Goal: Transaction & Acquisition: Download file/media

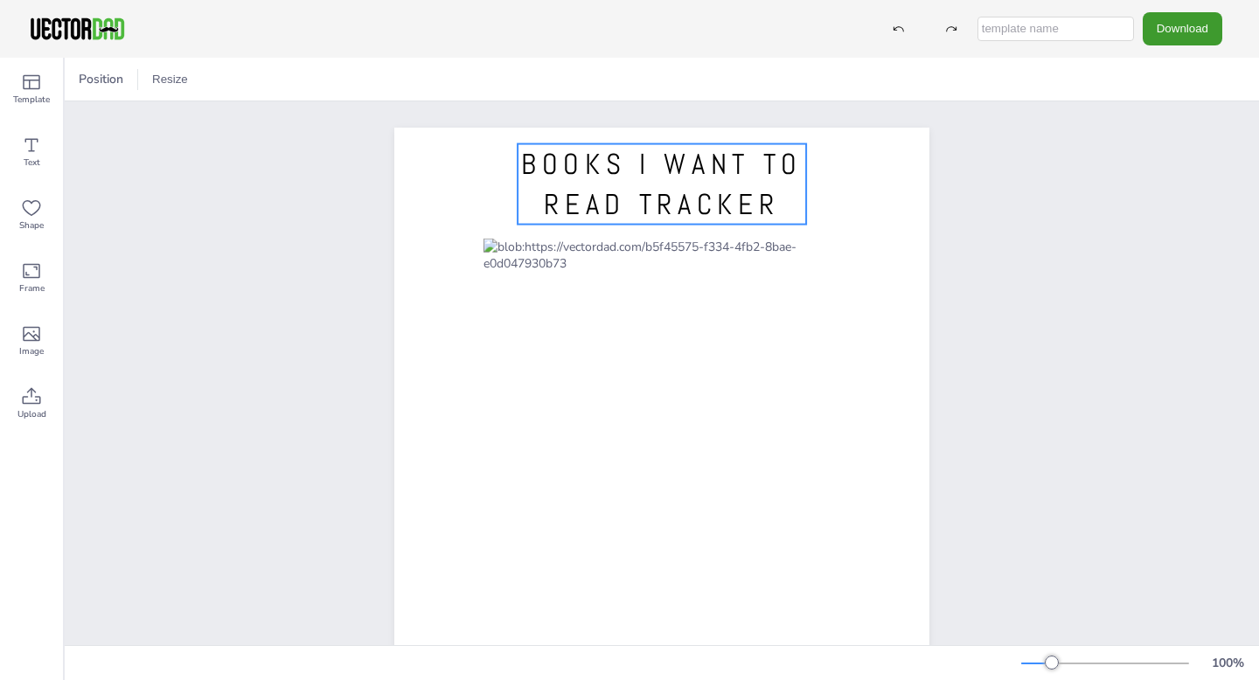
click at [711, 198] on span "BOOKS I WANT TO READ TRACKER" at bounding box center [661, 184] width 281 height 77
click at [732, 190] on span "BOOKS I WANT TO READ TRACKER" at bounding box center [661, 184] width 281 height 77
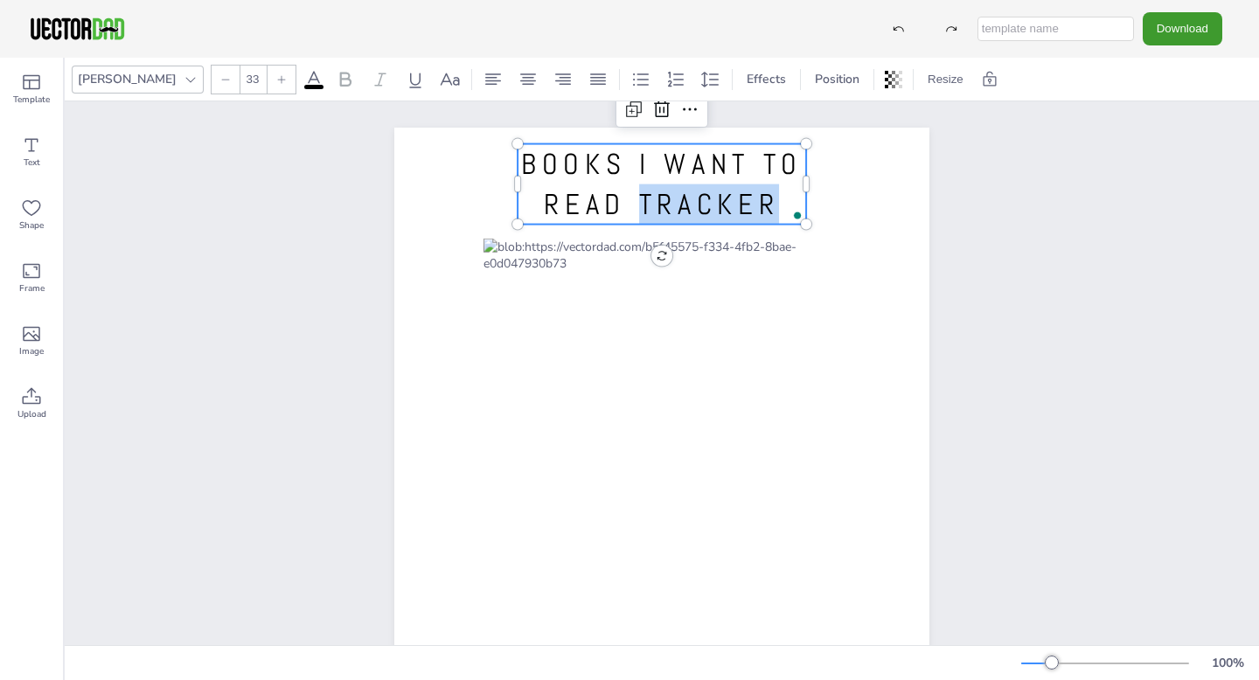
drag, startPoint x: 774, startPoint y: 209, endPoint x: 631, endPoint y: 200, distance: 143.6
click at [634, 200] on span "BOOKS I WANT TO READ TRACKER" at bounding box center [661, 184] width 281 height 77
click at [526, 159] on span "BOOKS I WANT TO READ" at bounding box center [661, 184] width 281 height 77
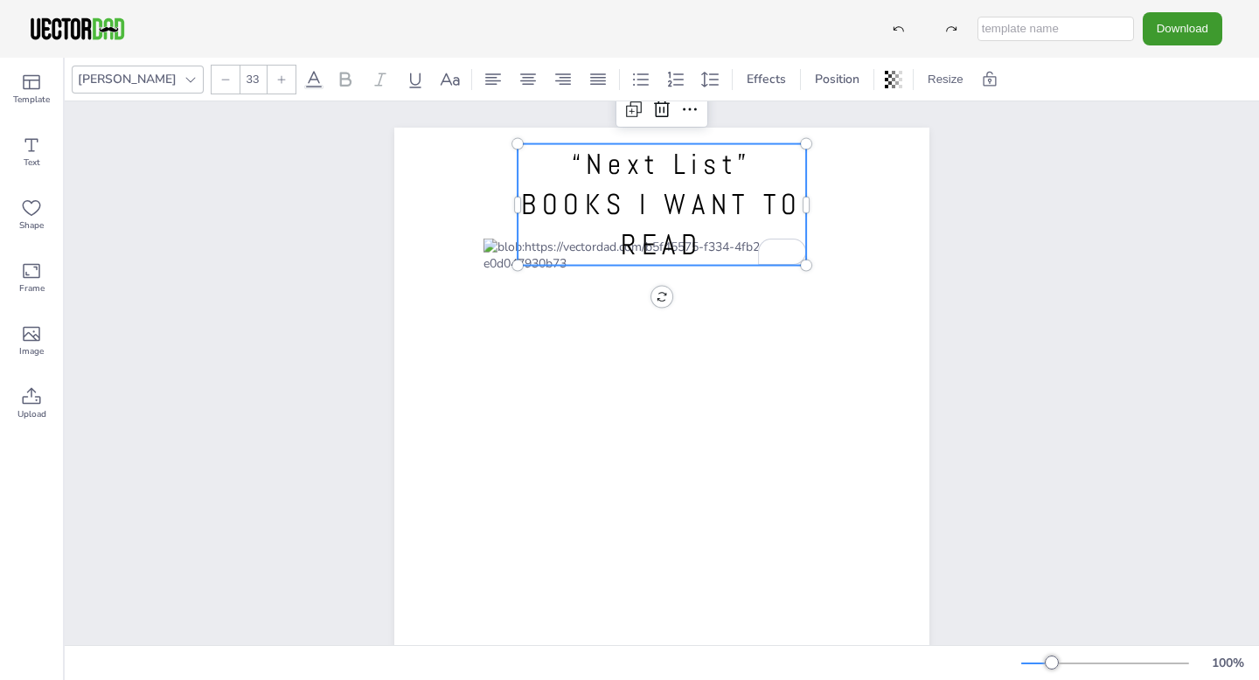
click at [703, 245] on p "BOOKS I WANT TO READ" at bounding box center [661, 224] width 288 height 80
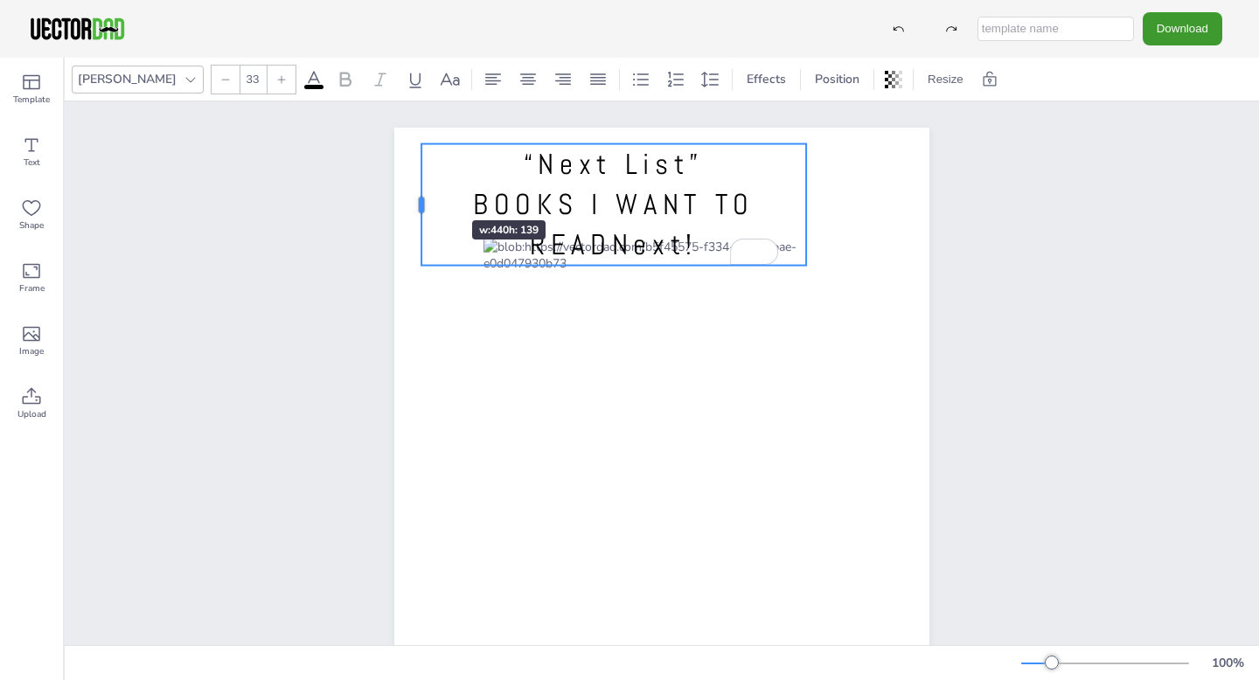
drag, startPoint x: 516, startPoint y: 203, endPoint x: 420, endPoint y: 189, distance: 97.2
click at [420, 189] on div at bounding box center [421, 204] width 14 height 121
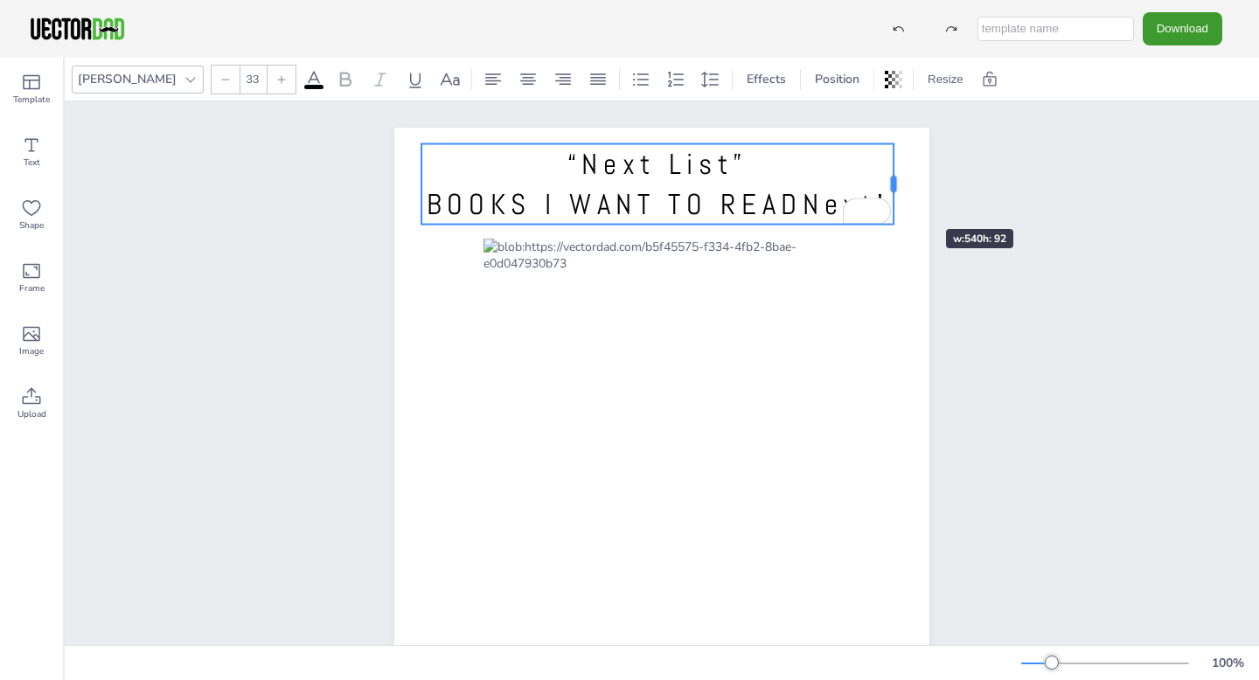
drag, startPoint x: 806, startPoint y: 202, endPoint x: 893, endPoint y: 198, distance: 87.5
click at [893, 198] on div at bounding box center [893, 184] width 14 height 80
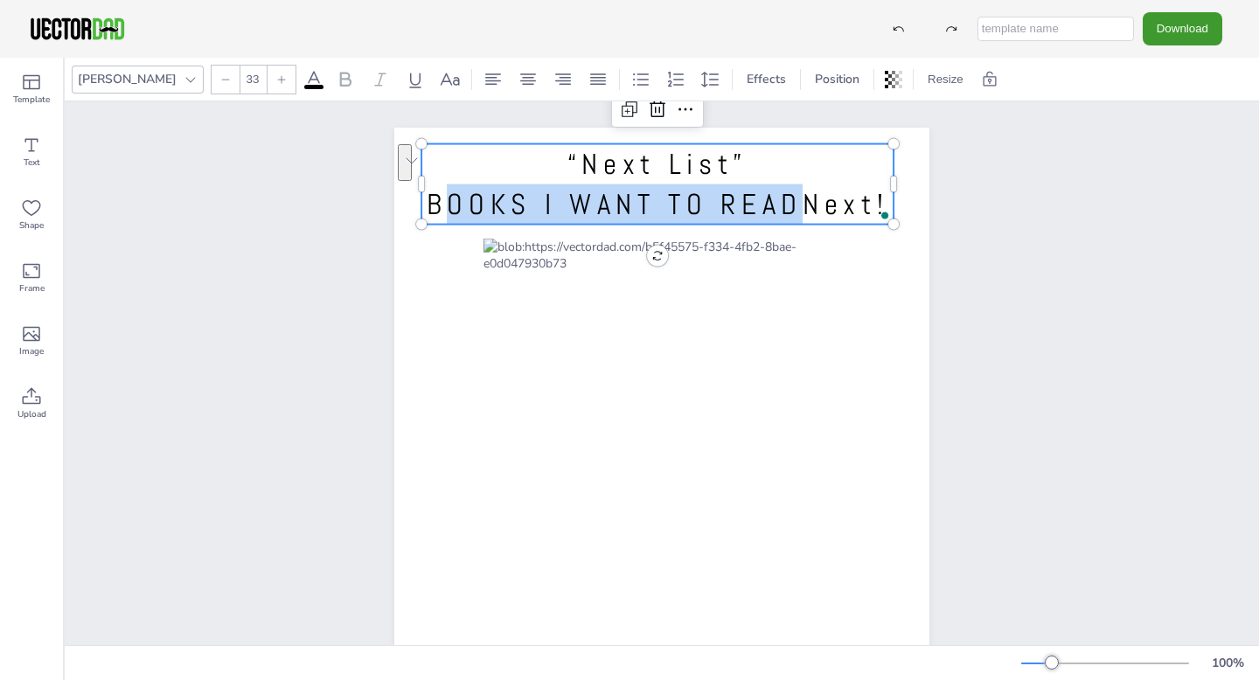
drag, startPoint x: 800, startPoint y: 208, endPoint x: 445, endPoint y: 195, distance: 355.1
click at [445, 195] on span "BOOKS I WANT TO READNext!" at bounding box center [658, 204] width 462 height 37
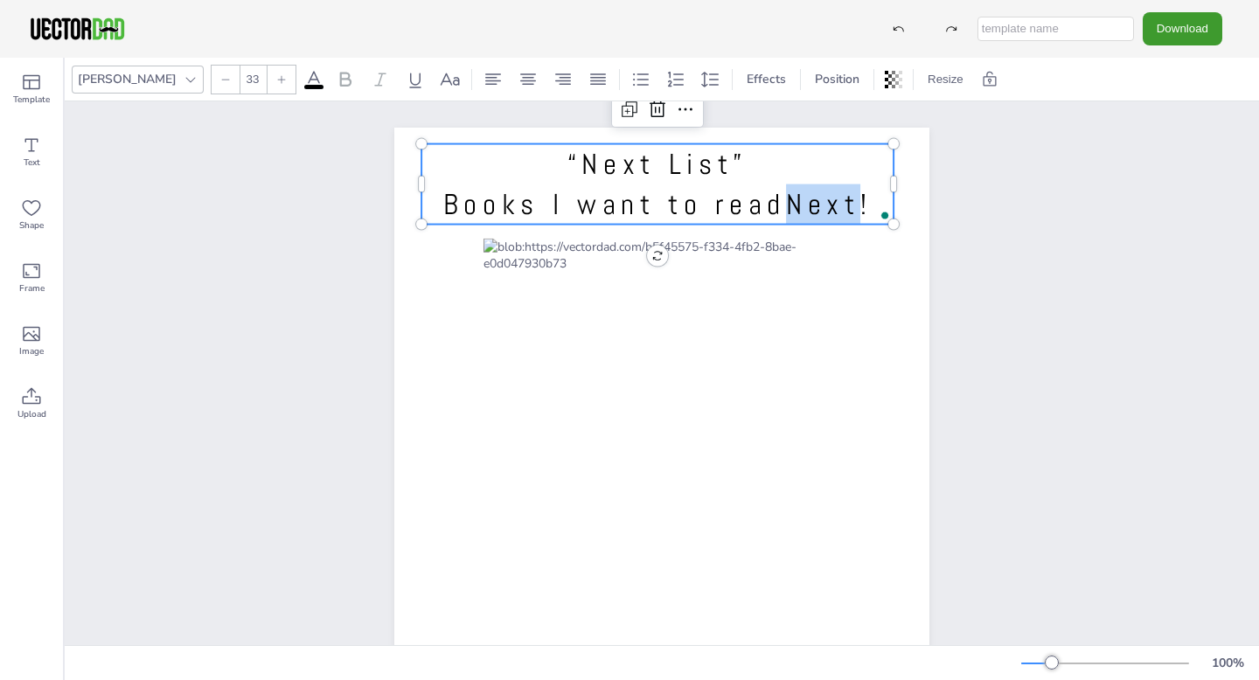
drag, startPoint x: 857, startPoint y: 209, endPoint x: 793, endPoint y: 205, distance: 63.9
click at [793, 205] on span "Books I want to readNext!" at bounding box center [657, 204] width 429 height 37
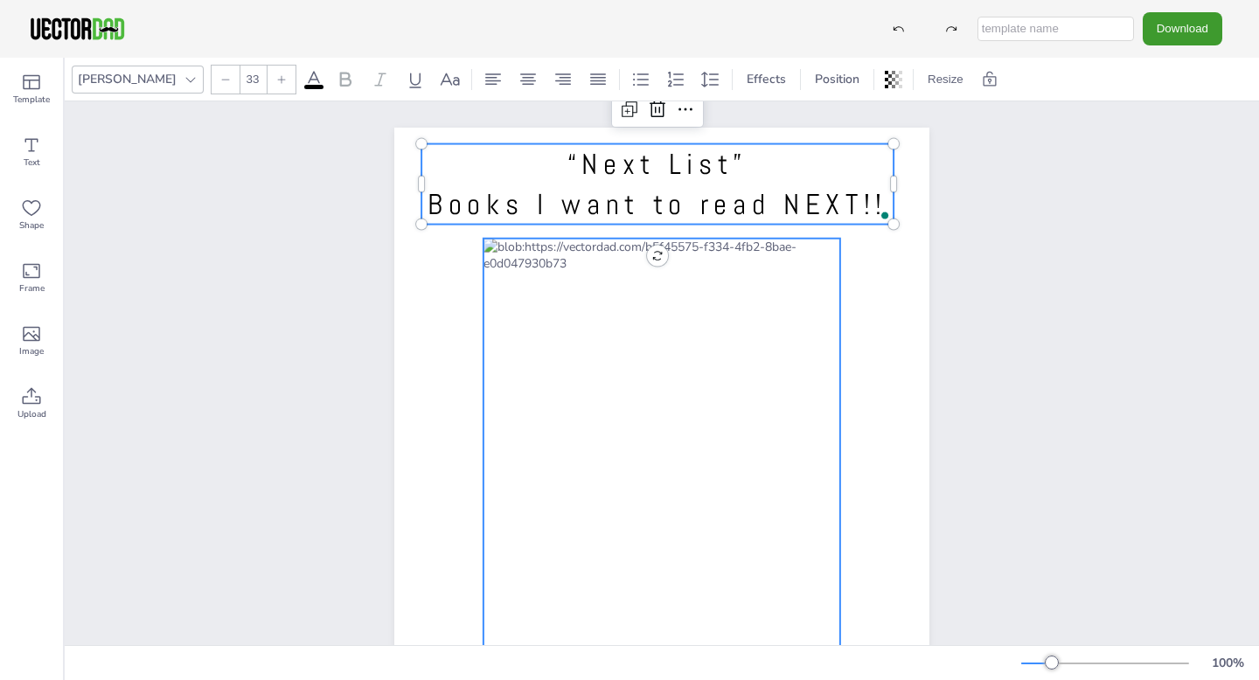
click at [548, 270] on div at bounding box center [661, 497] width 357 height 517
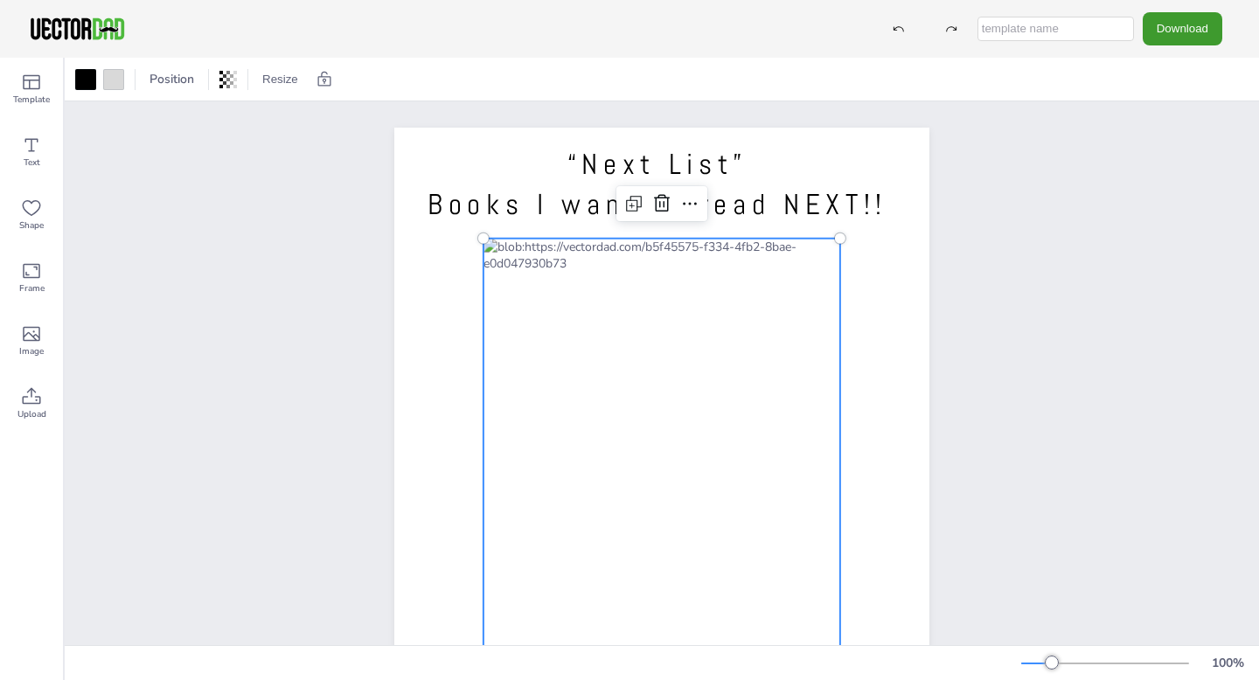
click at [548, 270] on div at bounding box center [661, 497] width 357 height 517
click at [1194, 21] on button "Download" at bounding box center [1182, 28] width 80 height 32
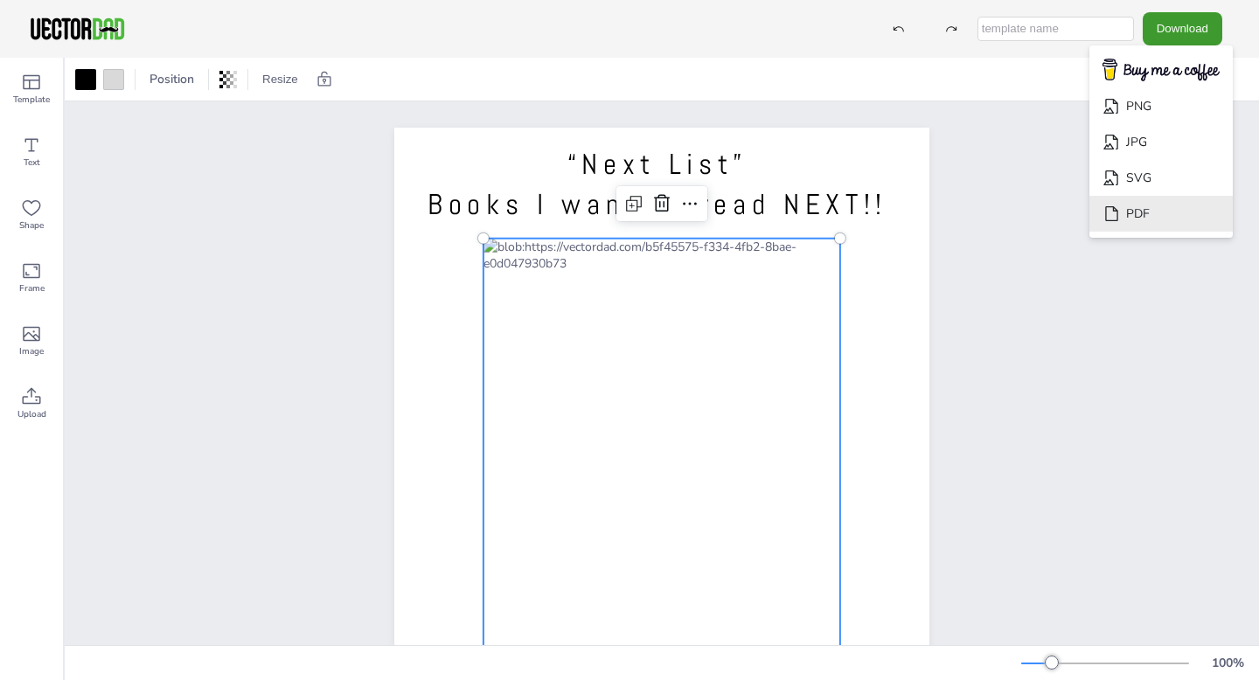
click at [1121, 205] on icon "Download" at bounding box center [1111, 214] width 18 height 18
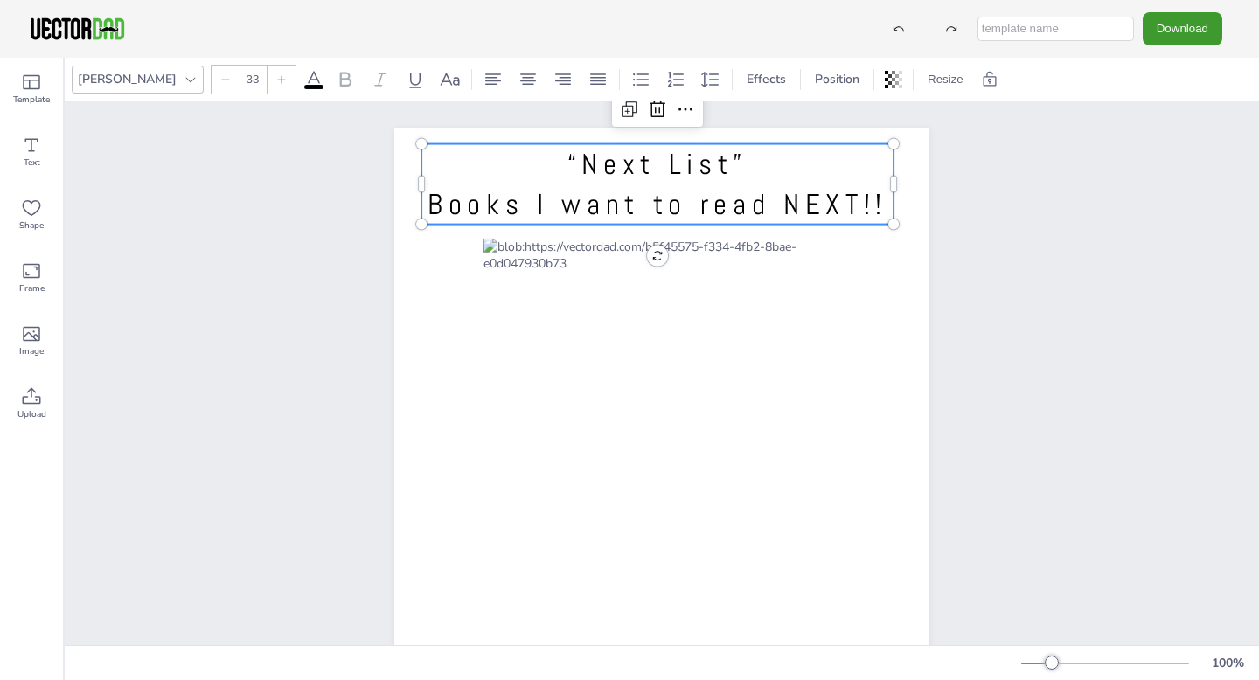
click at [874, 196] on span "Books I want to read NEXT!!" at bounding box center [657, 204] width 460 height 37
click at [873, 202] on span "Books I want to read NEXT!!" at bounding box center [657, 204] width 460 height 37
click at [1182, 21] on button "Download" at bounding box center [1182, 28] width 80 height 32
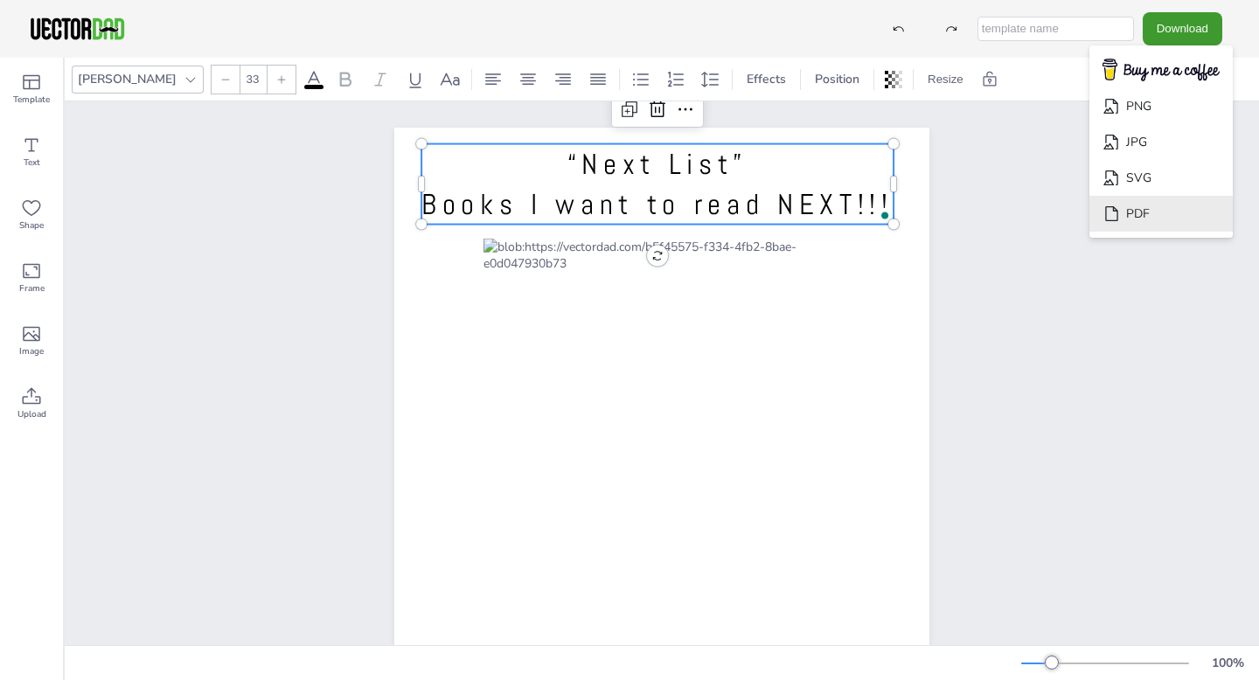
click at [1162, 206] on li "PDF" at bounding box center [1160, 214] width 143 height 36
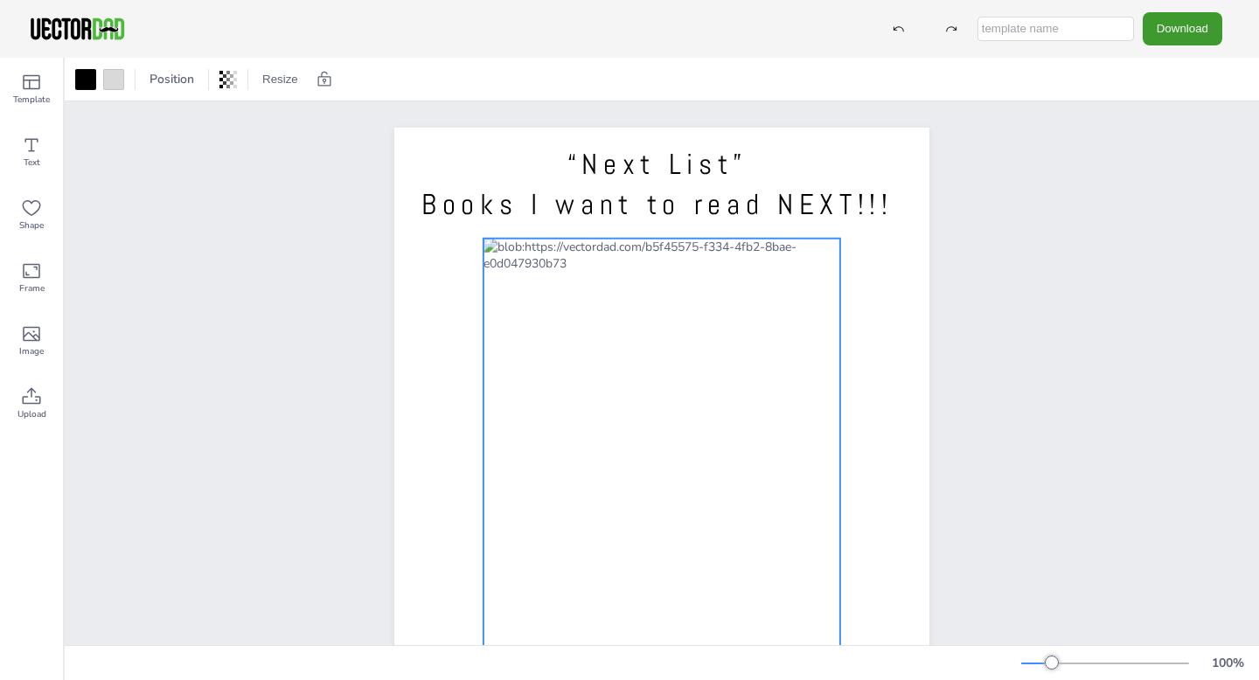
click at [774, 417] on div at bounding box center [661, 497] width 357 height 517
click at [1195, 24] on button "Download" at bounding box center [1182, 28] width 80 height 32
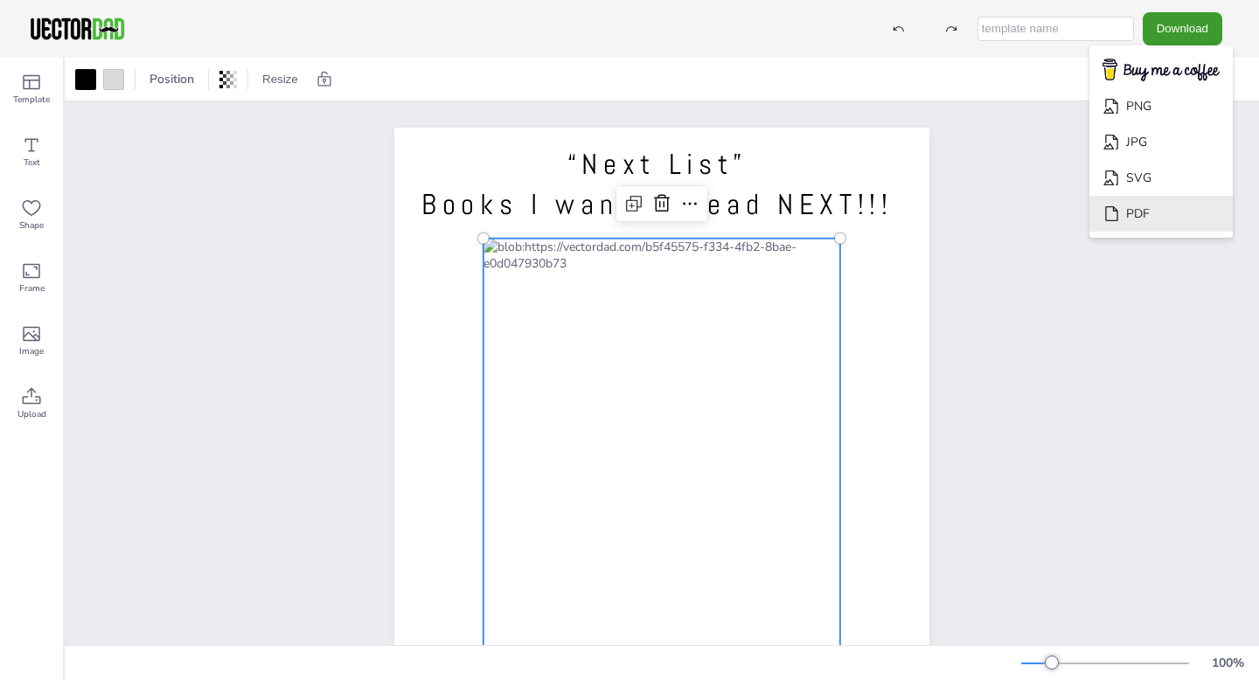
click at [1121, 211] on icon "Download" at bounding box center [1111, 214] width 18 height 18
